Goal: Find specific page/section: Find specific page/section

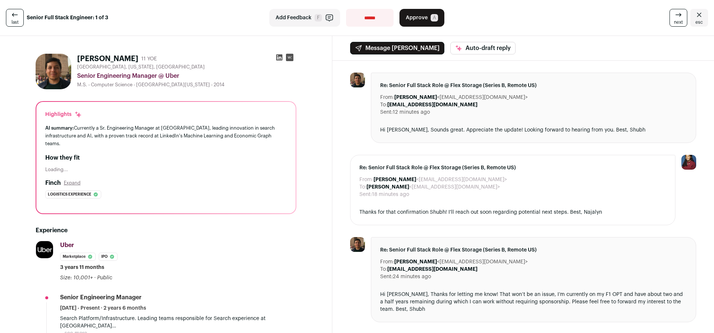
click at [690, 16] on link "esc" at bounding box center [699, 18] width 18 height 18
click at [14, 16] on icon at bounding box center [14, 14] width 9 height 9
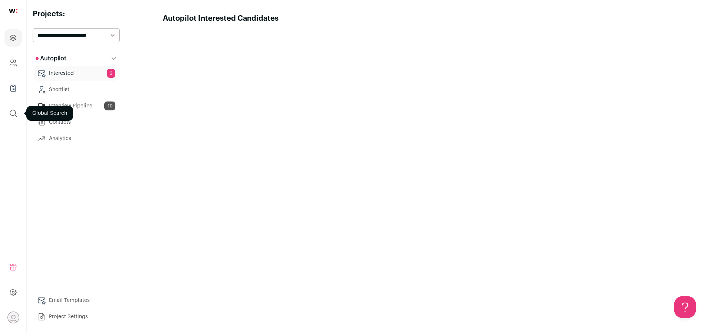
click at [16, 117] on icon "submit" at bounding box center [13, 113] width 9 height 9
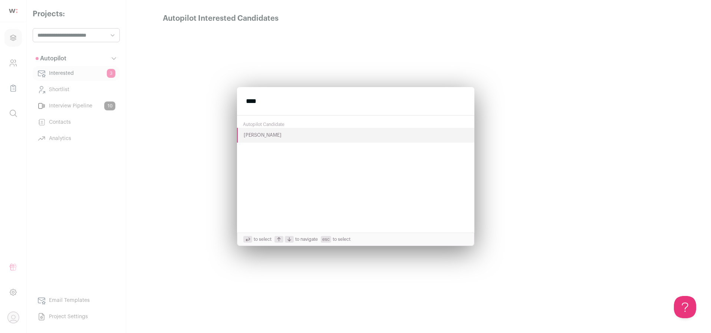
type input "****"
click at [283, 135] on button "[PERSON_NAME]" at bounding box center [355, 135] width 237 height 15
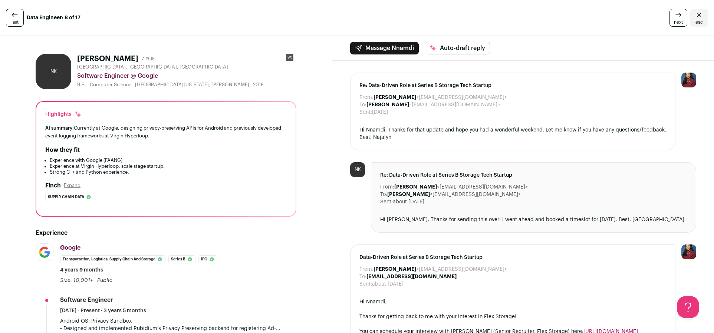
click at [290, 59] on rect at bounding box center [289, 57] width 7 height 7
drag, startPoint x: 78, startPoint y: 57, endPoint x: 307, endPoint y: 218, distance: 280.2
click at [120, 57] on h1 "[PERSON_NAME]" at bounding box center [107, 59] width 61 height 10
copy h1 "[PERSON_NAME]"
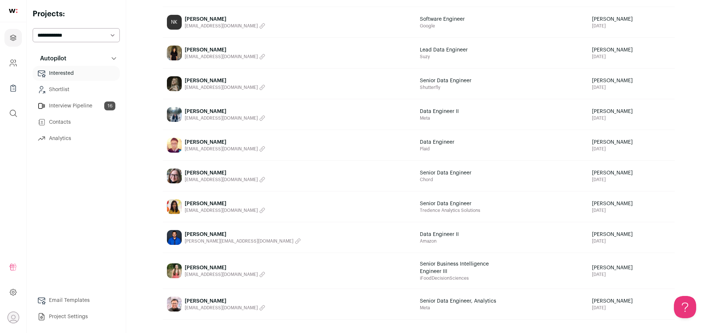
scroll to position [280, 0]
